Goal: Task Accomplishment & Management: Complete application form

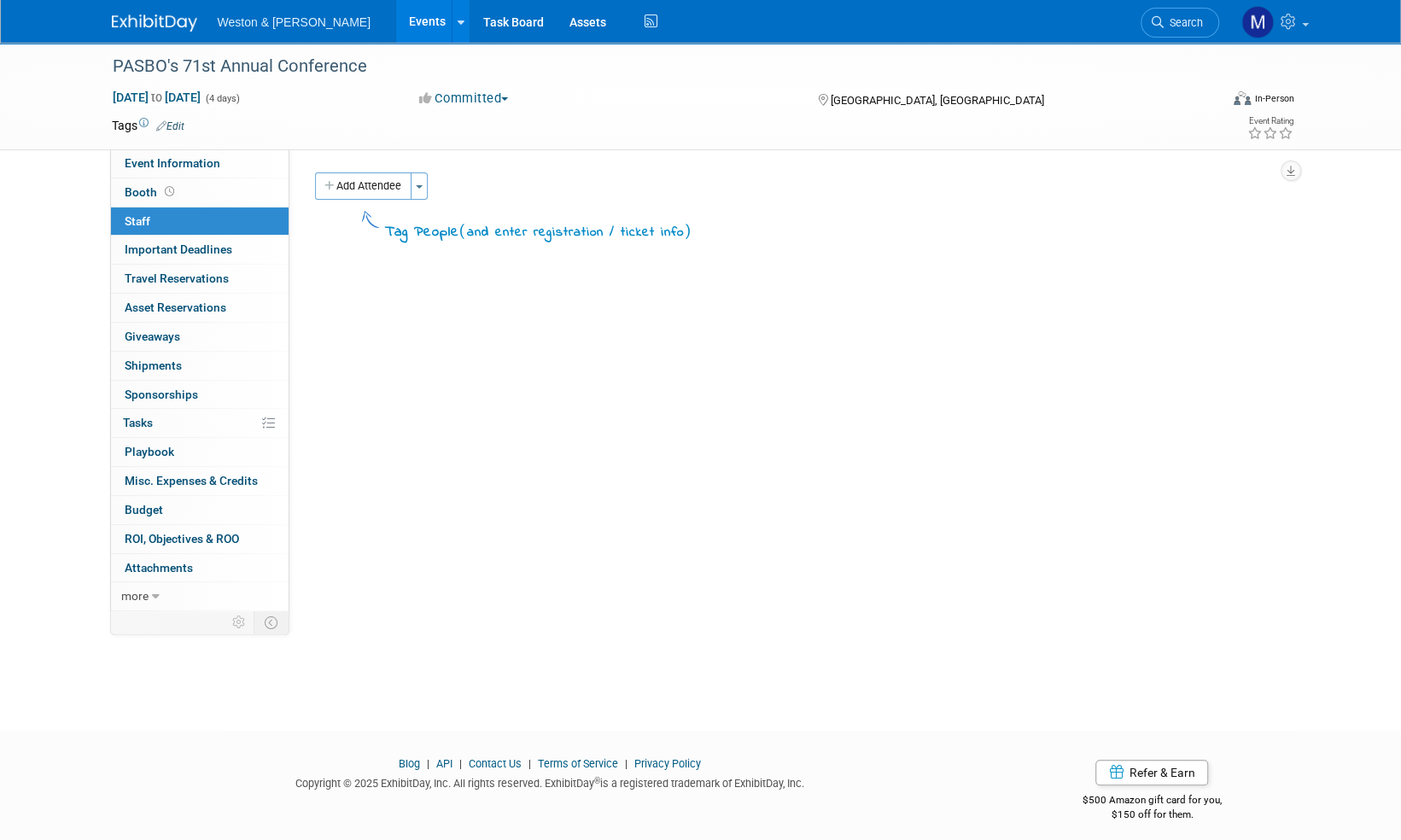
click at [161, 18] on img at bounding box center [154, 23] width 85 height 17
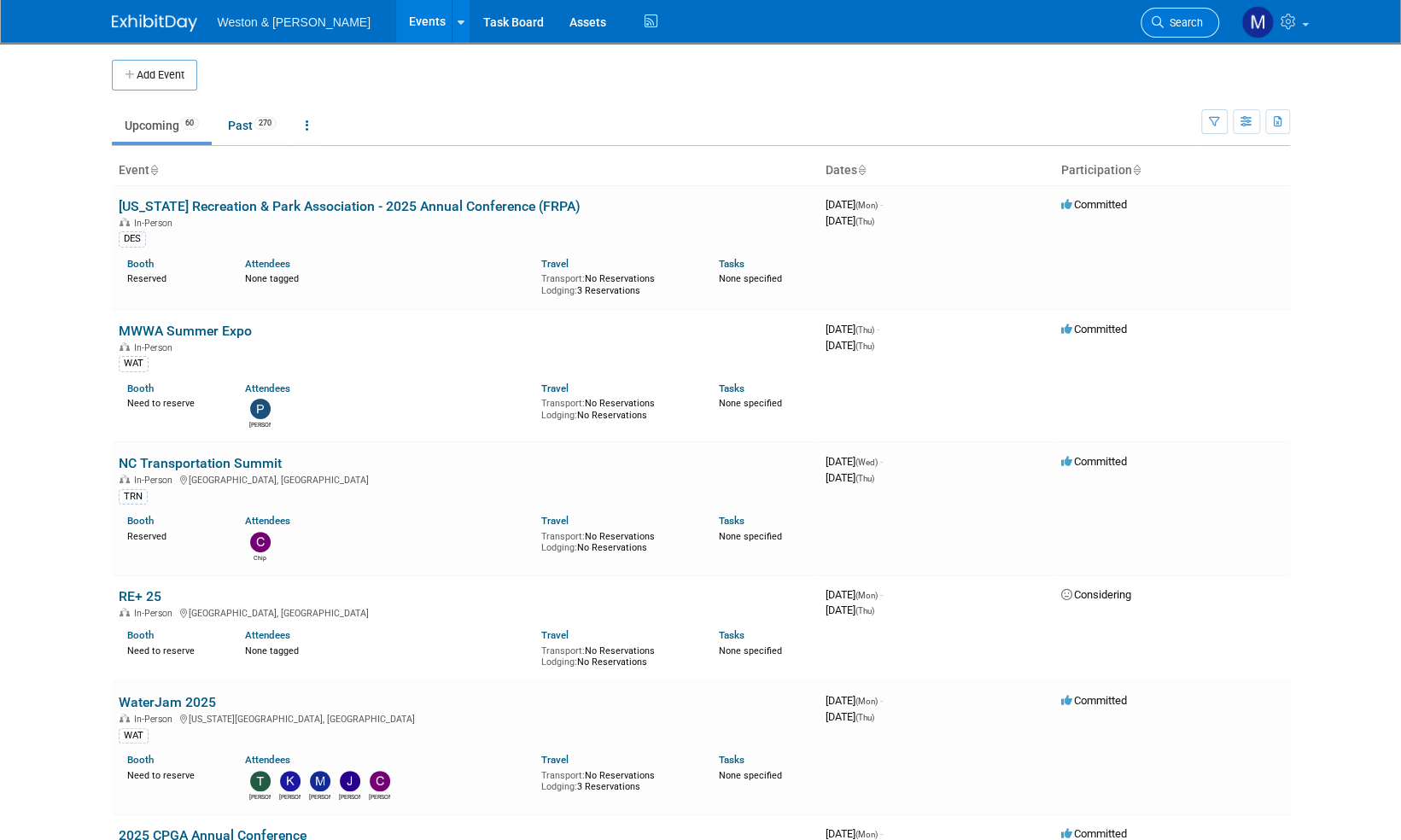
click at [1191, 18] on span "Search" at bounding box center [1183, 22] width 39 height 13
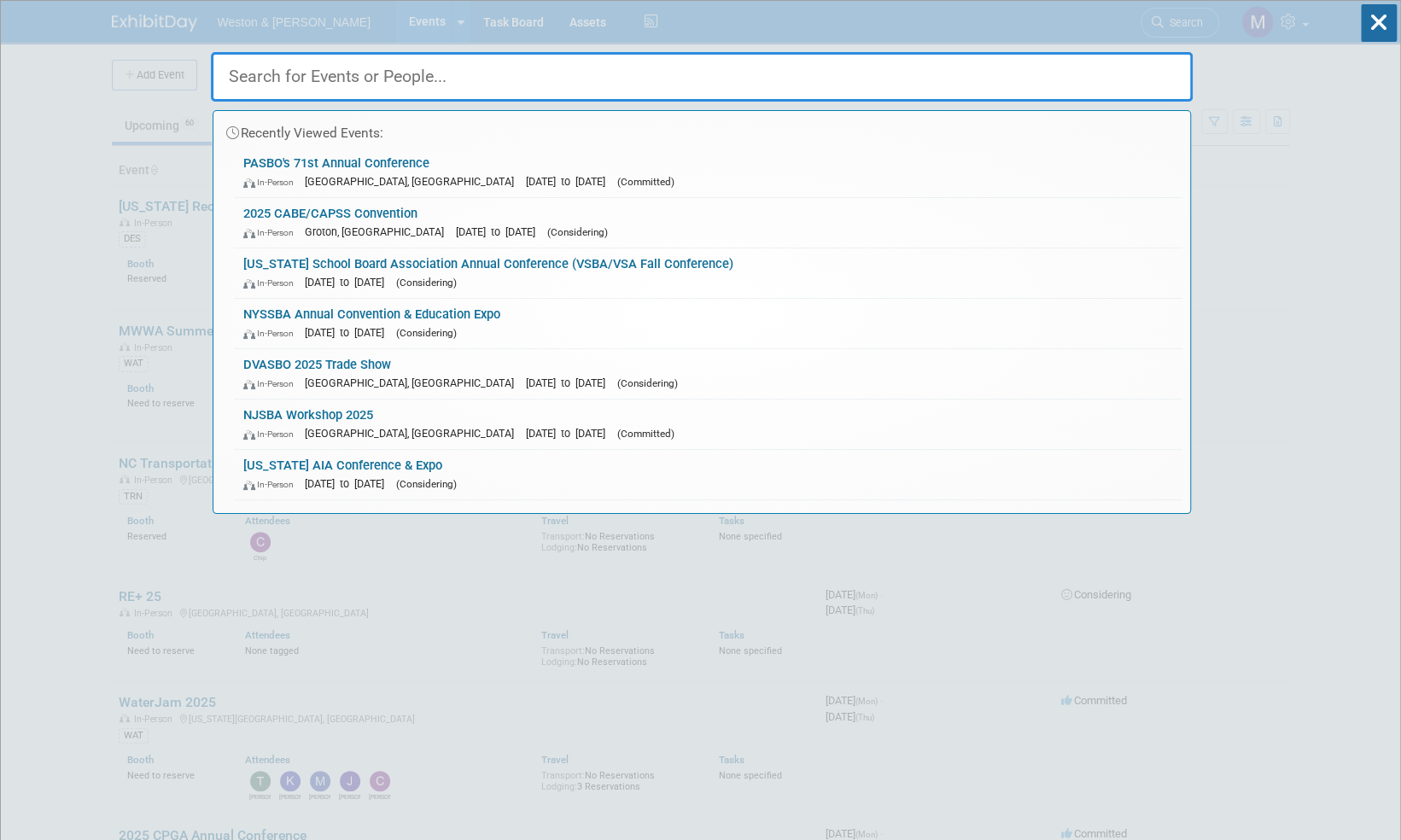
paste input "IAAPA"
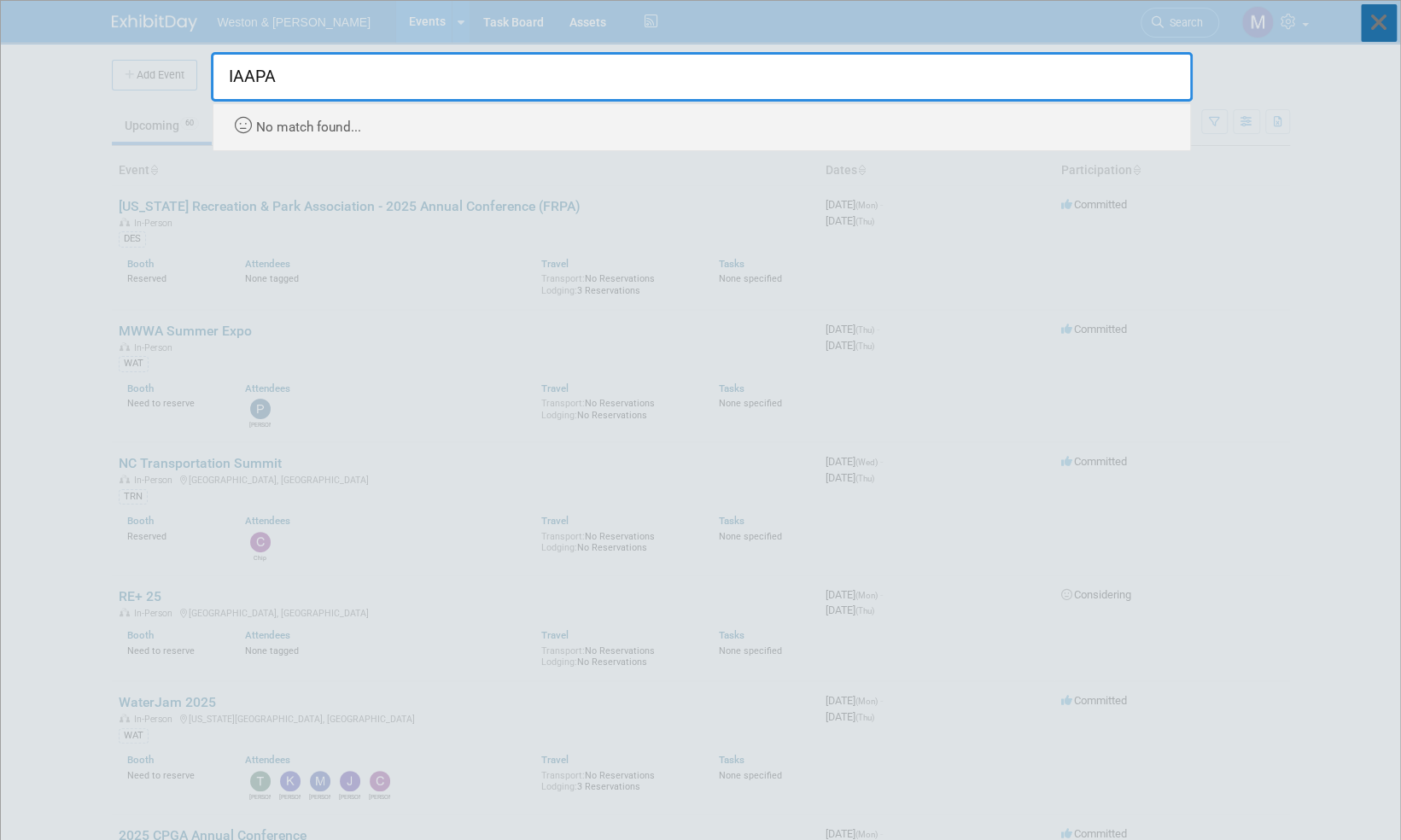
type input "IAAPA"
click at [1383, 18] on icon at bounding box center [1378, 23] width 36 height 38
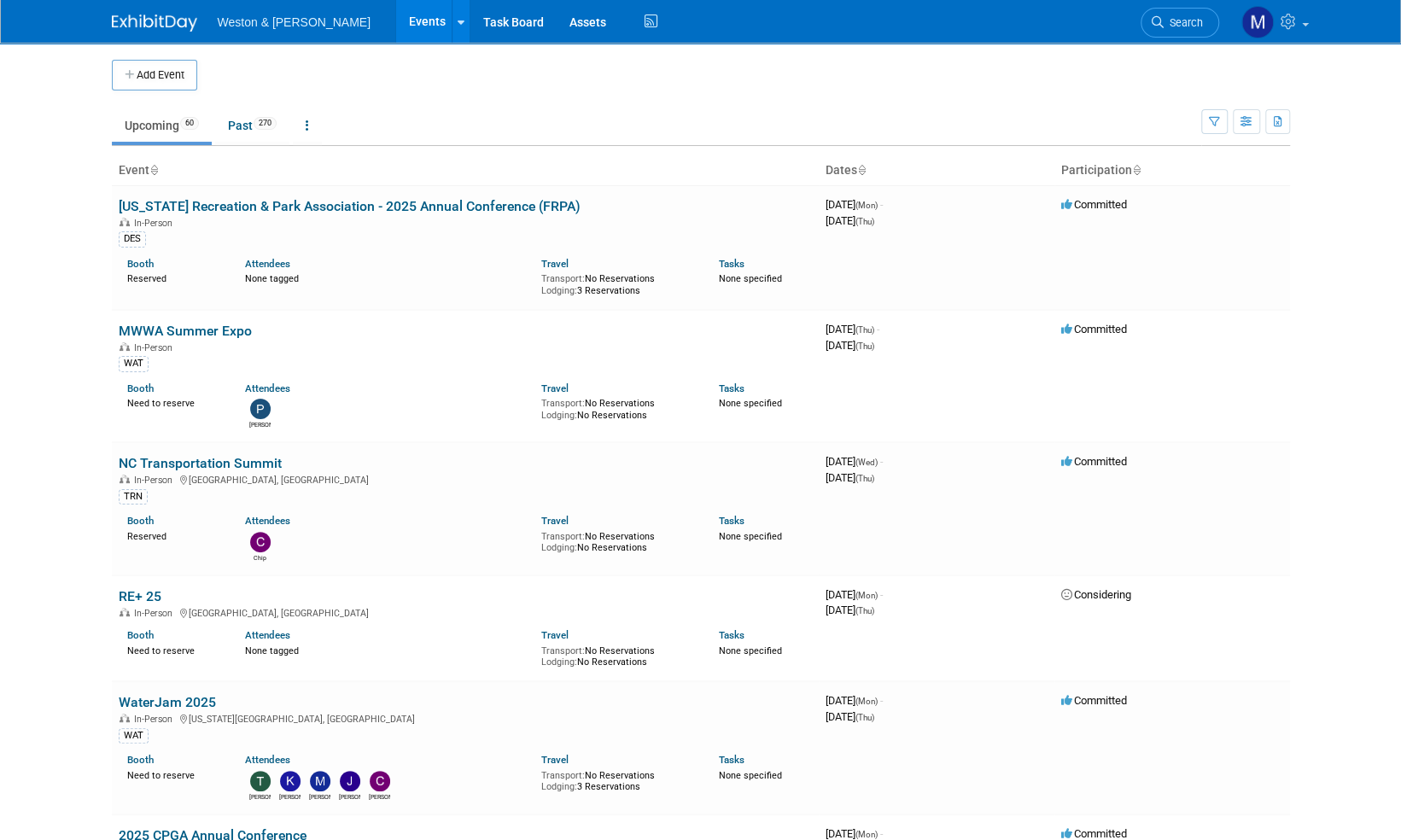
click at [1190, 24] on span "Search" at bounding box center [1183, 22] width 39 height 13
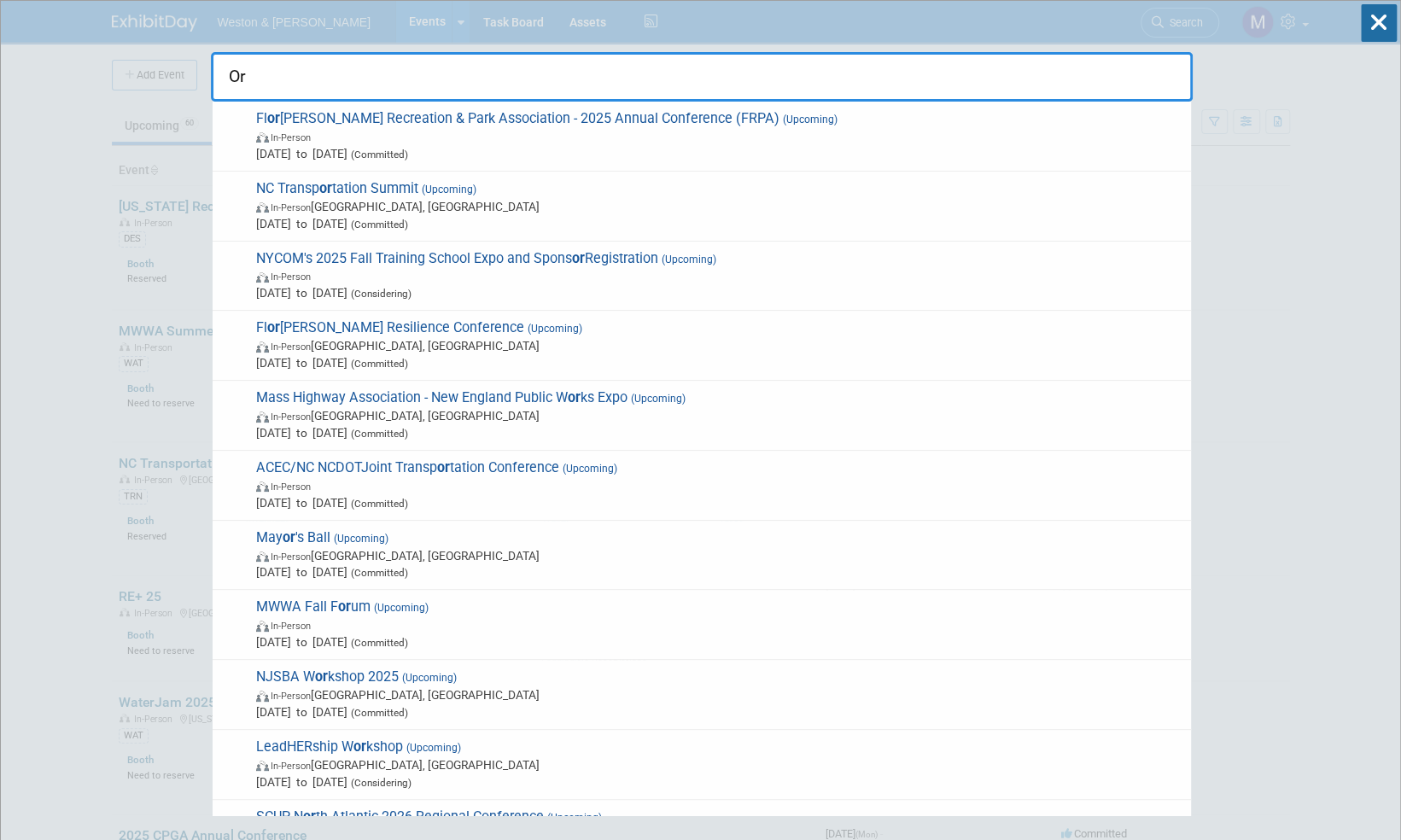
type input "O"
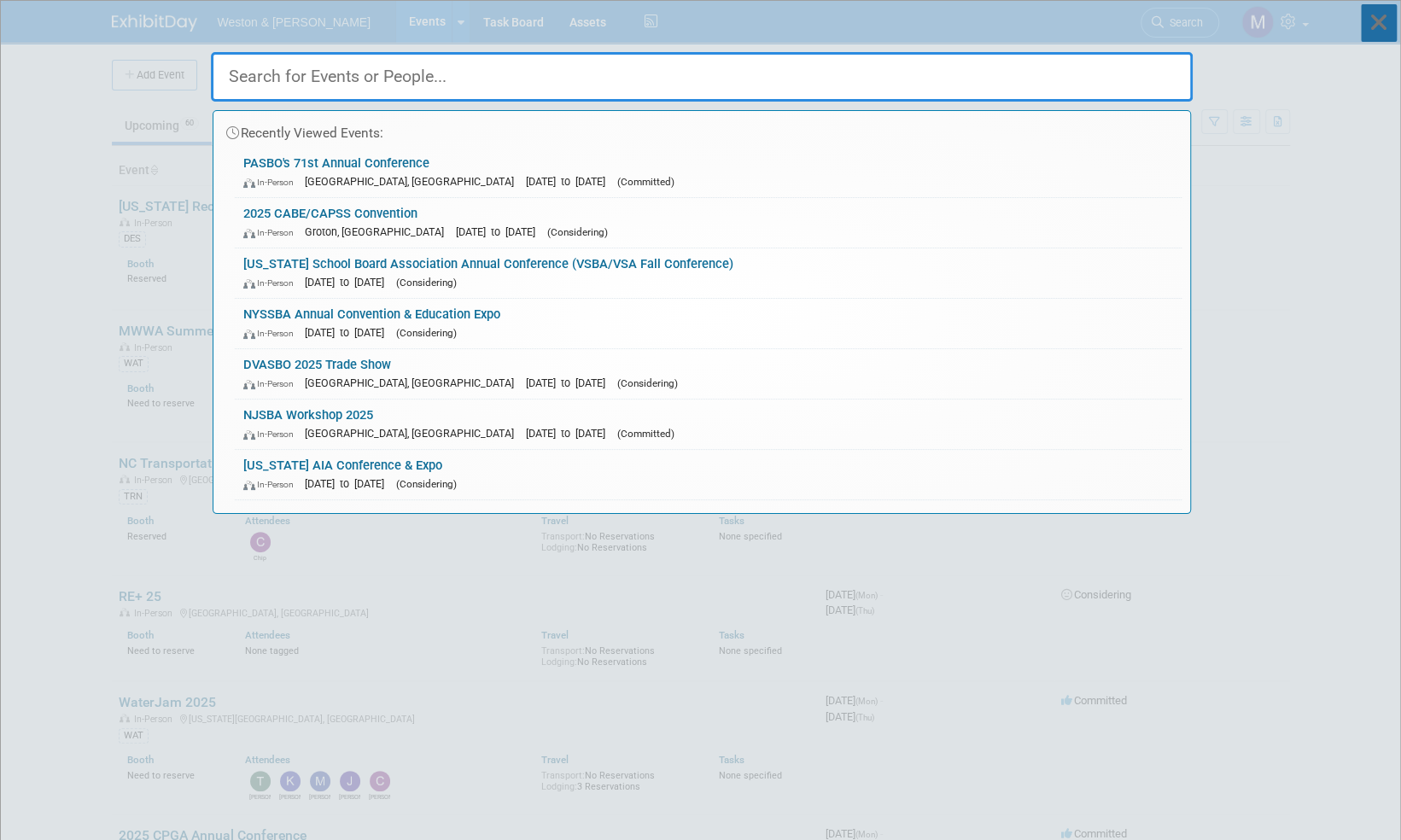
click at [1380, 20] on icon at bounding box center [1378, 23] width 36 height 38
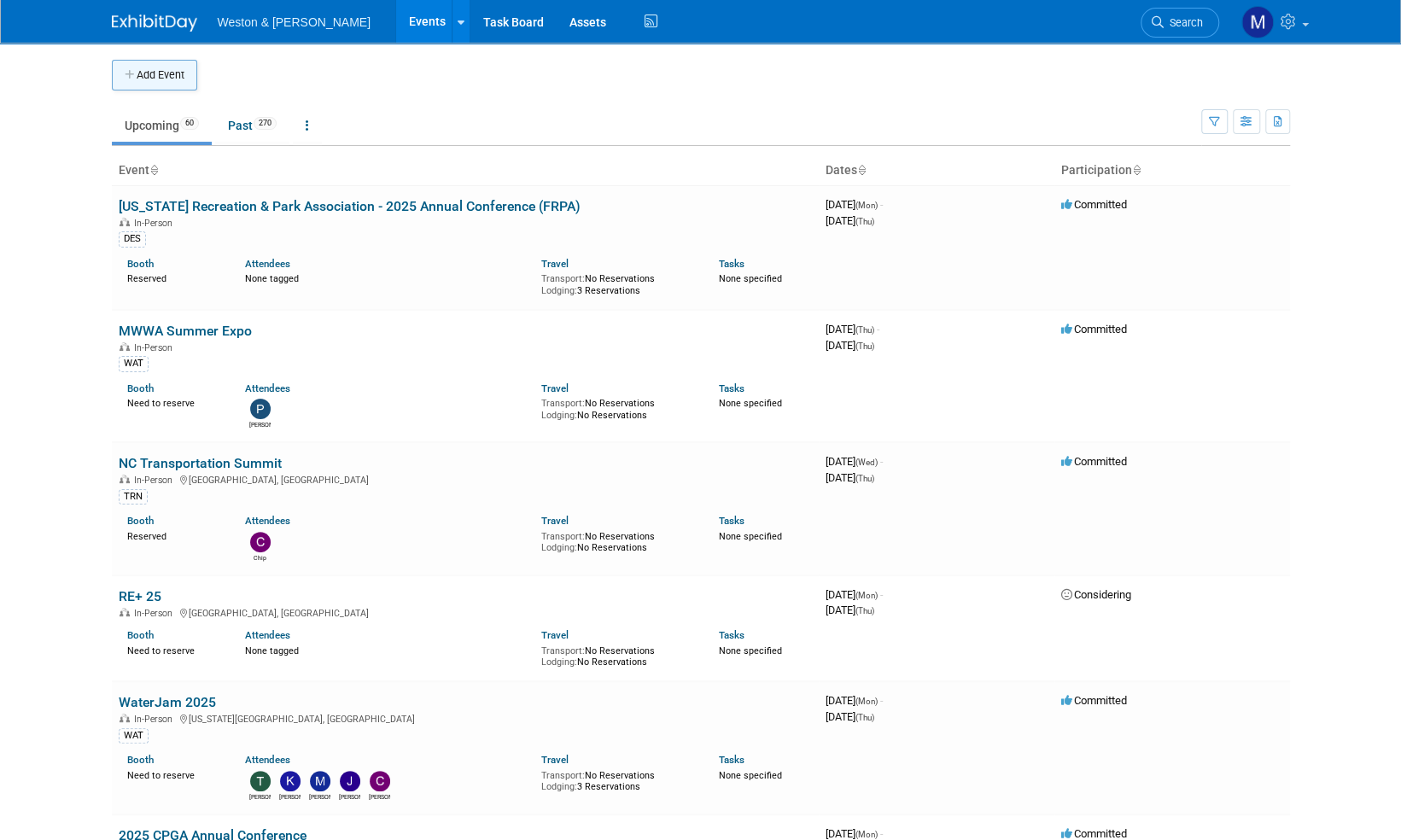
click at [159, 75] on button "Add Event" at bounding box center [154, 75] width 85 height 31
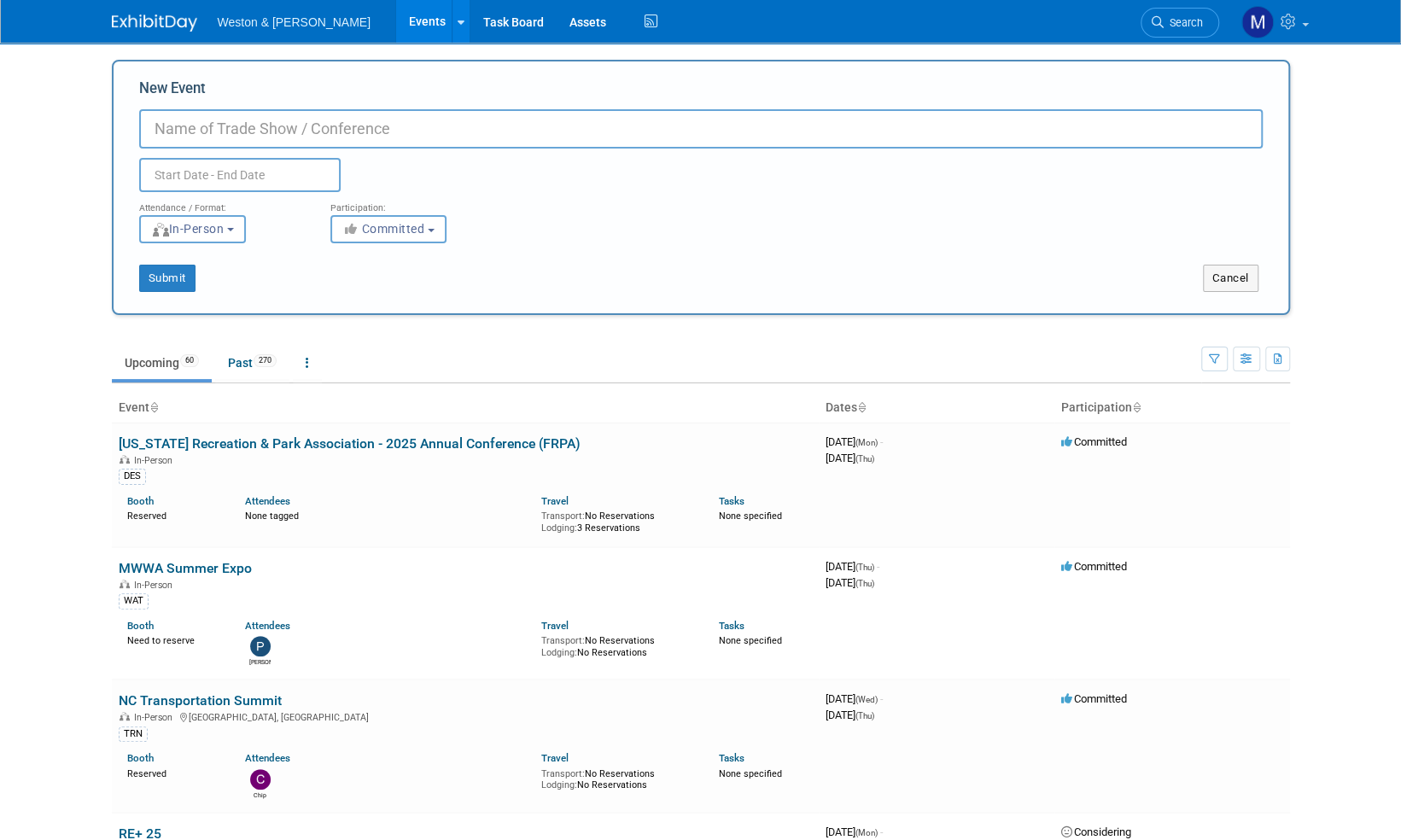
paste input "International Association of Amusement Parks and Attractions"
type input "International Association of Amusement Parks and Attractions (IAAPA) Expo"
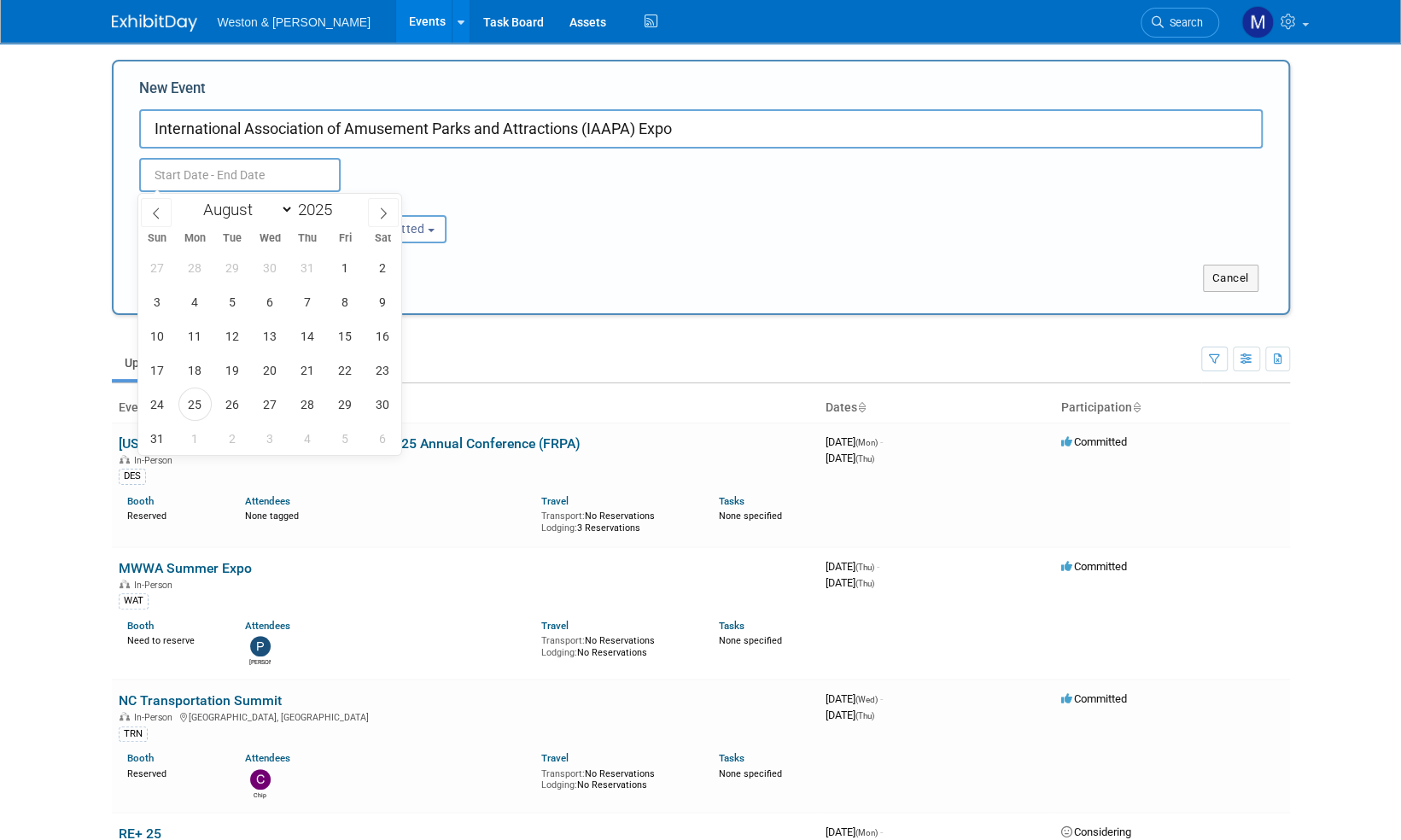
click at [213, 174] on input "text" at bounding box center [240, 174] width 202 height 34
click at [386, 217] on icon at bounding box center [383, 214] width 12 height 12
select select "10"
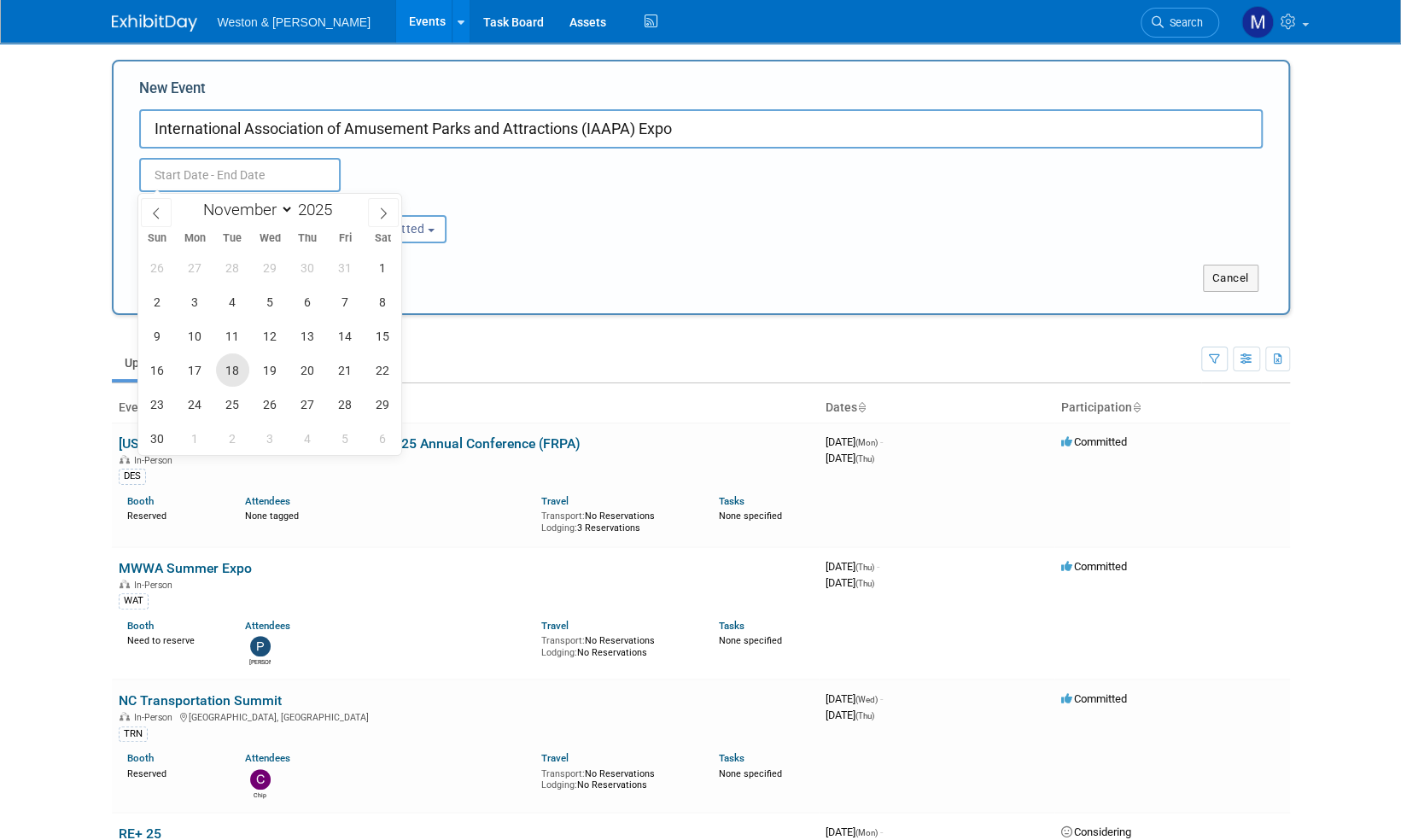
click at [233, 372] on span "18" at bounding box center [232, 370] width 33 height 33
click at [344, 377] on span "21" at bounding box center [346, 370] width 33 height 33
type input "Nov 18, 2025 to Nov 21, 2025"
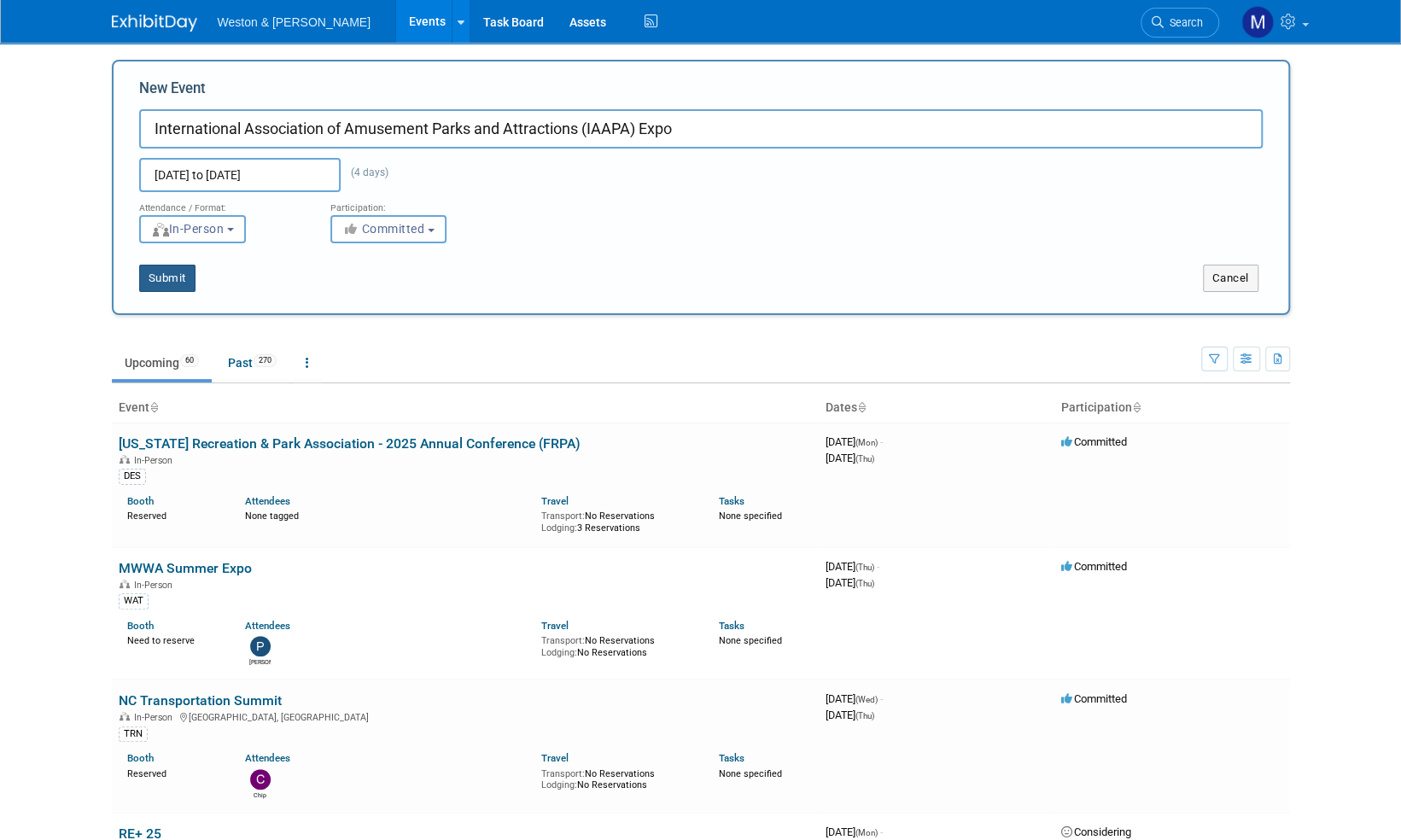
click at [173, 278] on button "Submit" at bounding box center [168, 278] width 56 height 27
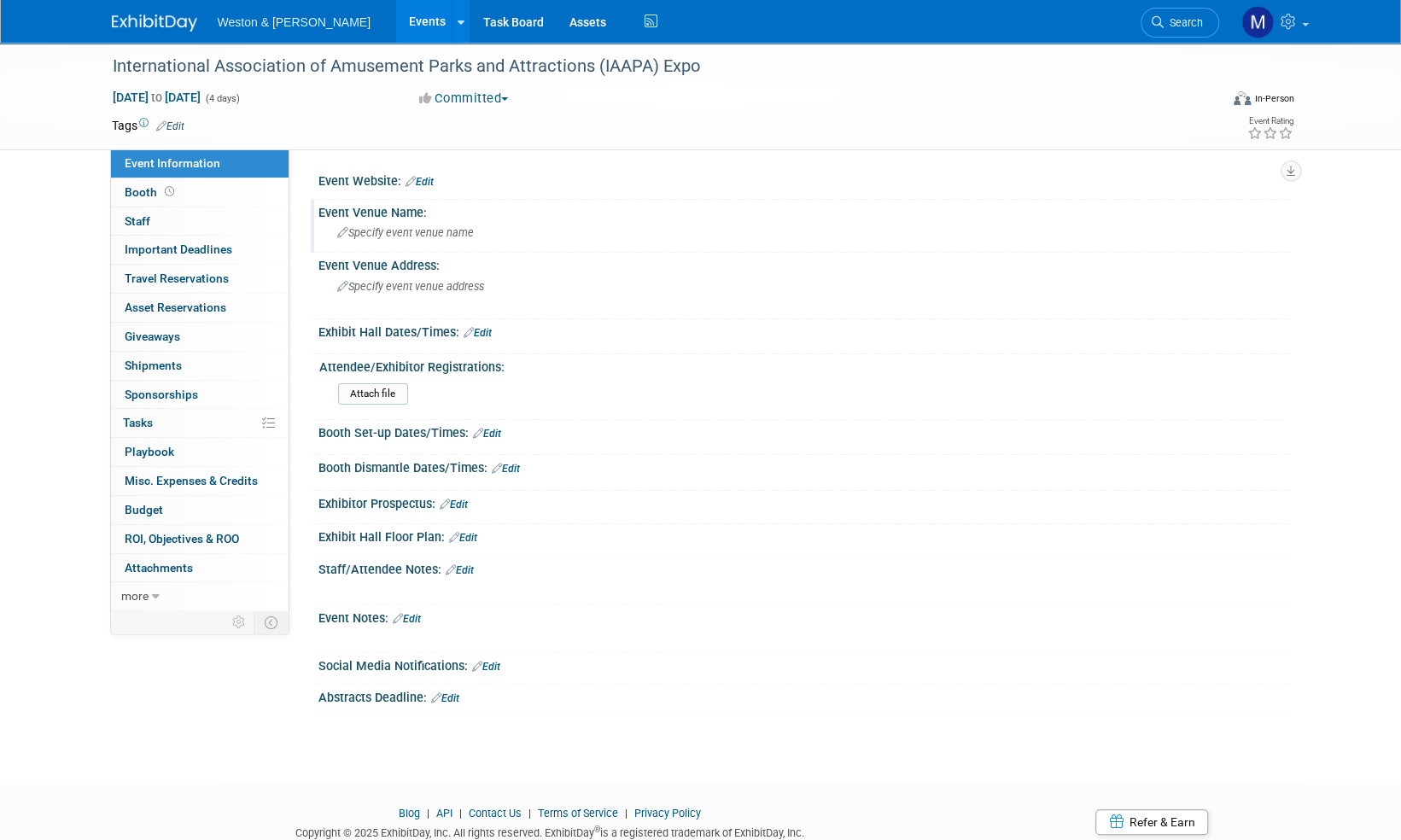
click at [404, 232] on span "Specify event venue name" at bounding box center [405, 232] width 137 height 13
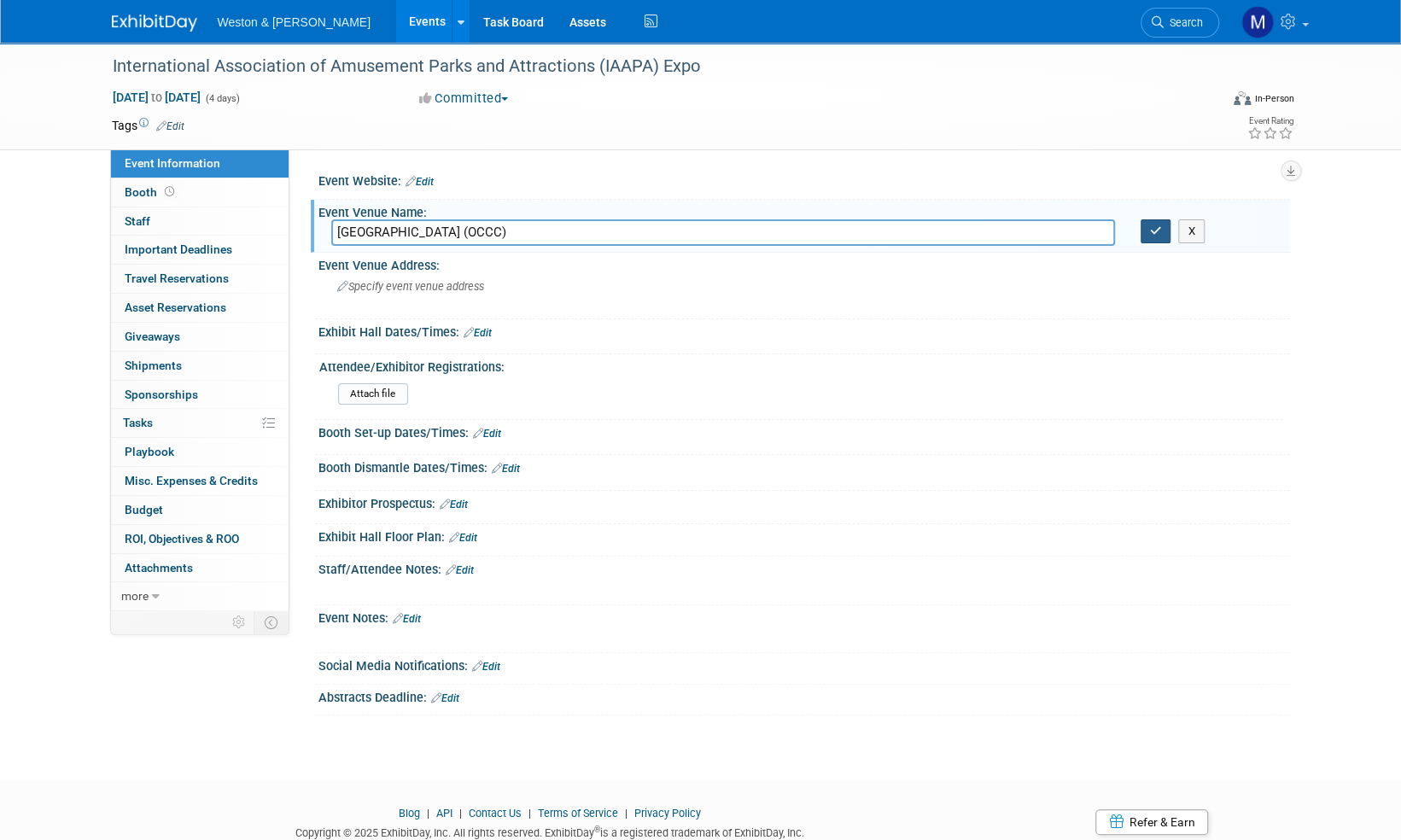
type input "Orange County Convention Center (OCCC)"
click at [1156, 225] on icon "button" at bounding box center [1156, 231] width 12 height 11
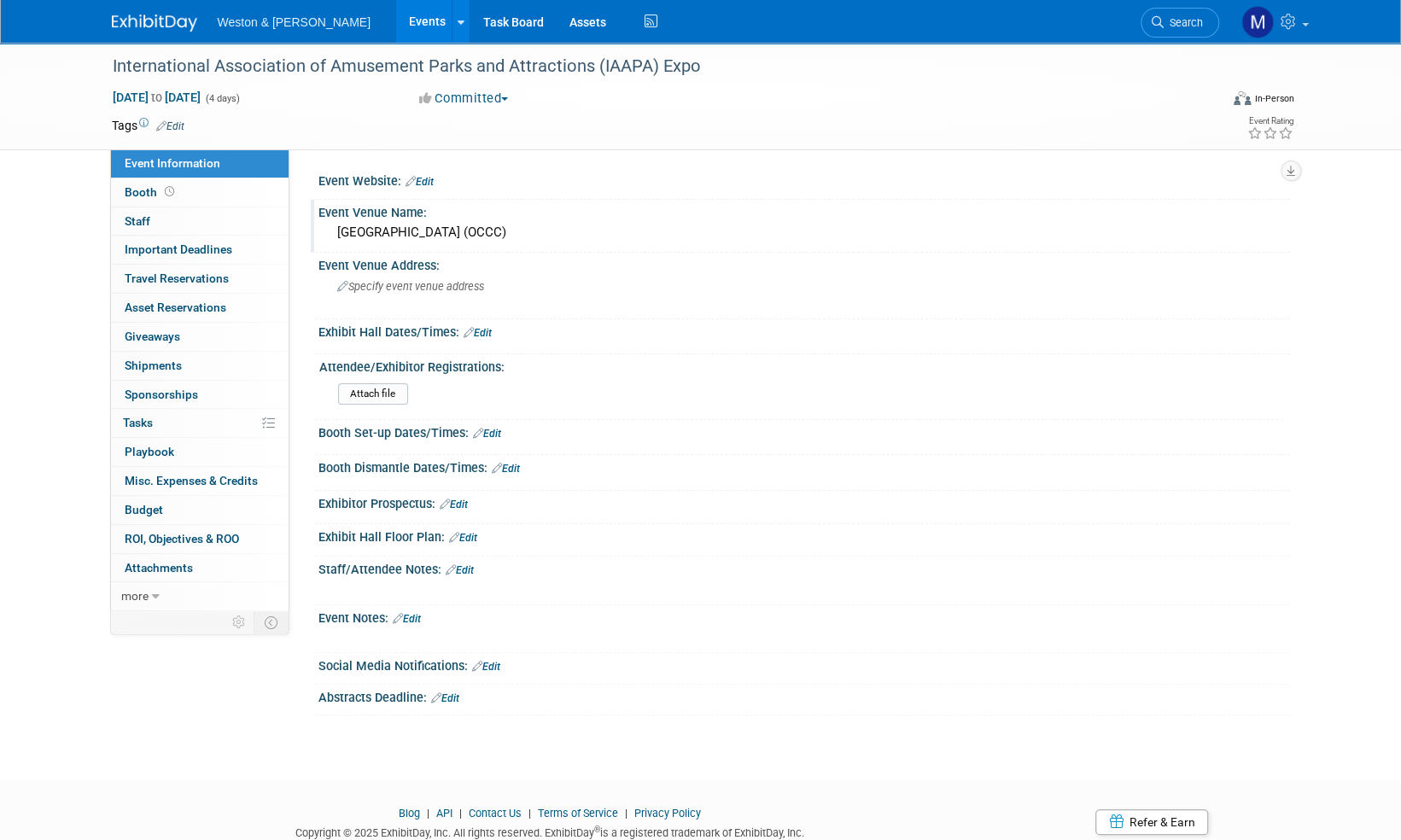
click at [429, 181] on link "Edit" at bounding box center [419, 182] width 28 height 12
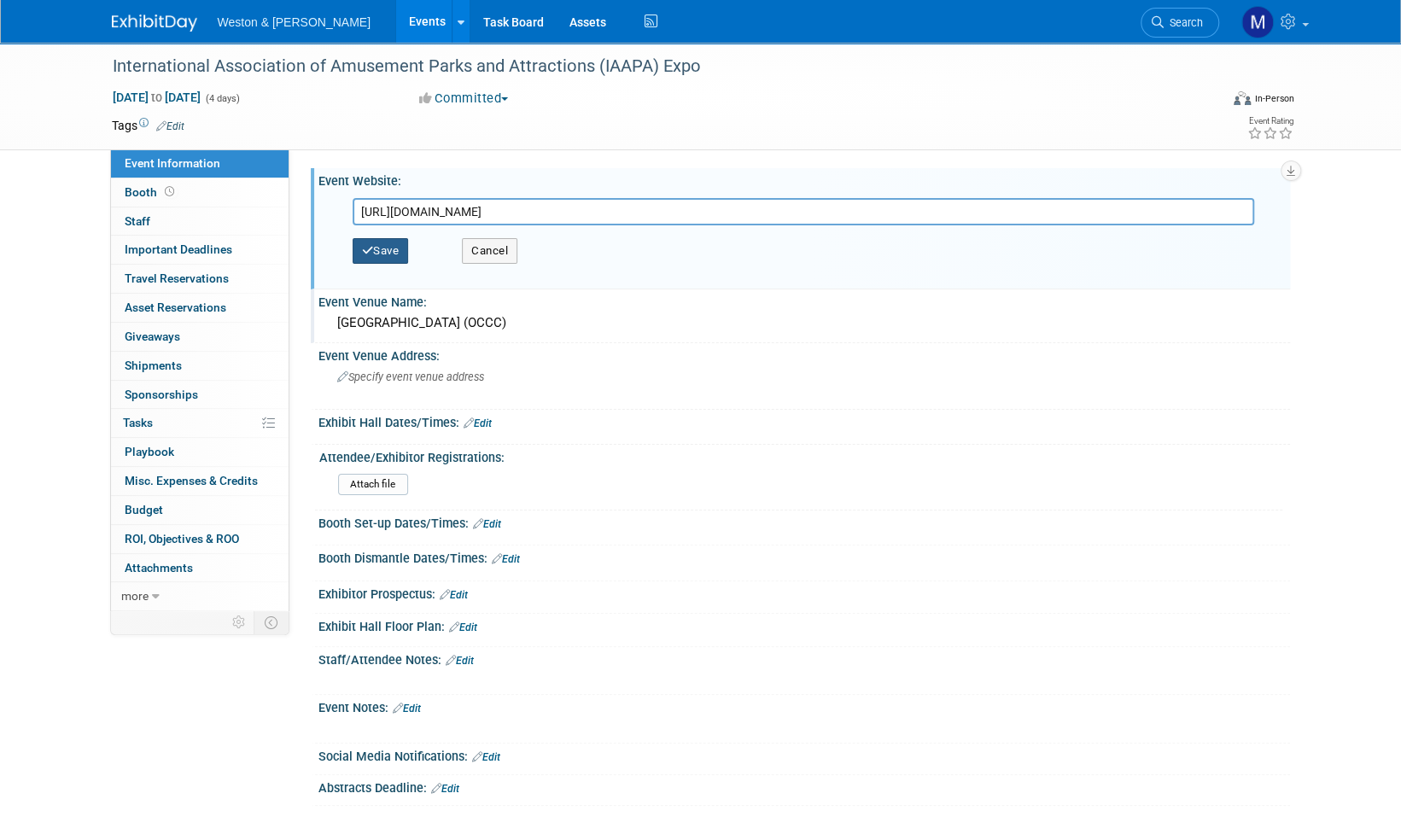
type input "https://iaapa.org/expos-and-events/iaapa-expo"
click at [397, 252] on button "Save" at bounding box center [381, 251] width 56 height 25
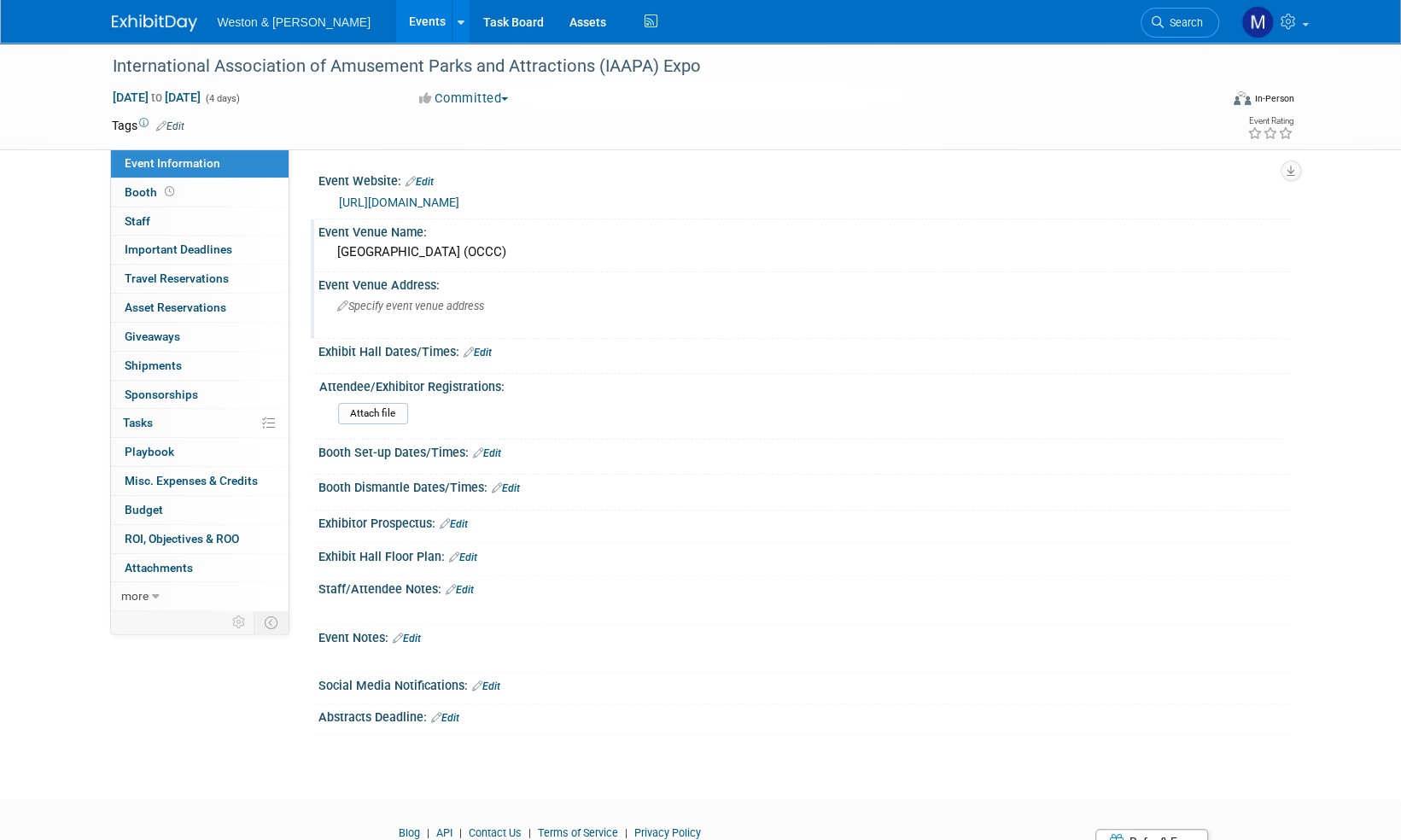
click at [425, 310] on span "Specify event venue address" at bounding box center [410, 306] width 147 height 13
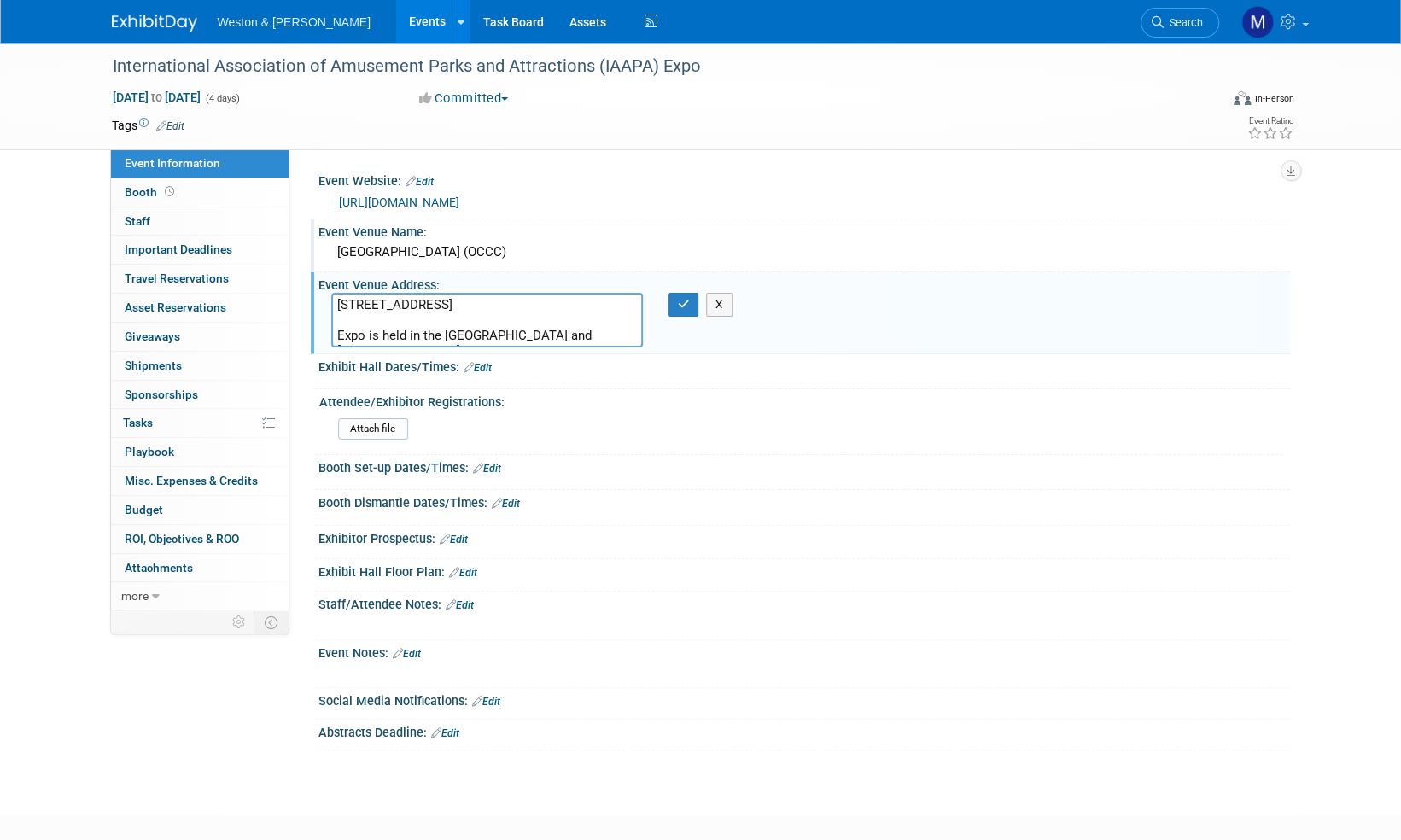
click at [621, 305] on textarea "9400 Universal Boulevard Orlando, FL 32819 USA Expo is held in the OCCC North a…" at bounding box center [487, 320] width 311 height 54
type textarea "9400 Universal Boulevard Orlando, FL 32819 Expo is held in the OCCC North and S…"
click at [681, 306] on icon "button" at bounding box center [684, 304] width 12 height 11
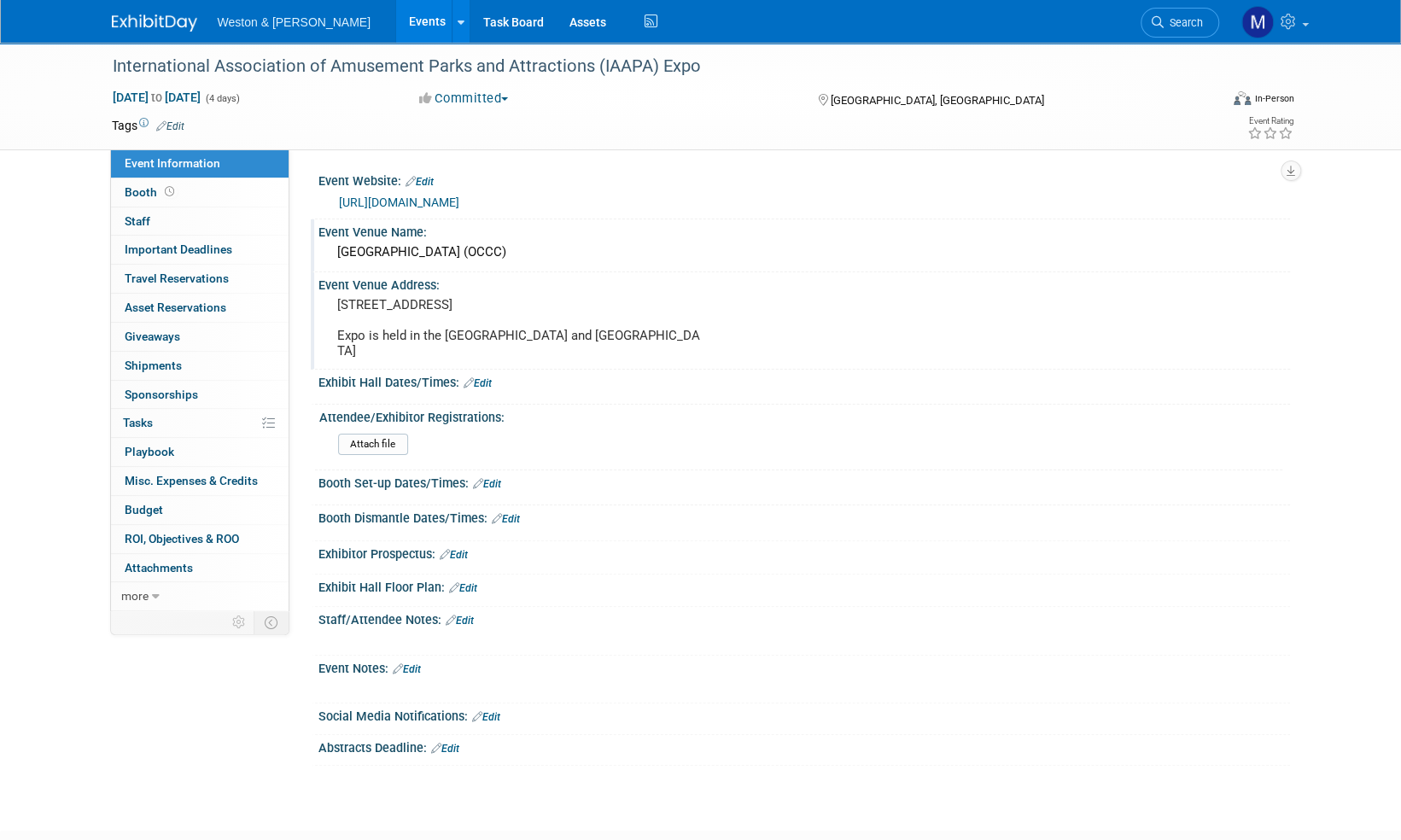
click at [460, 203] on link "https://iaapa.org/expos-and-events/iaapa-expo" at bounding box center [398, 203] width 120 height 14
